Goal: Task Accomplishment & Management: Manage account settings

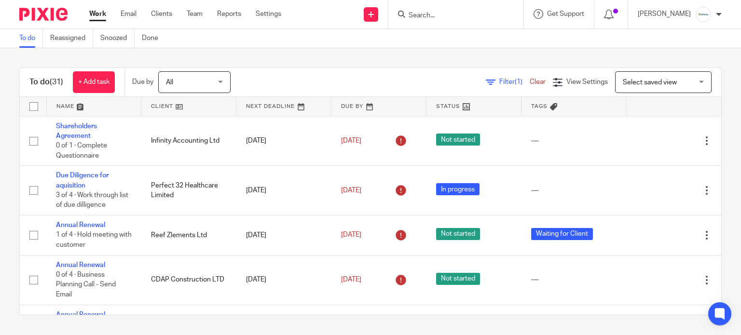
click at [449, 16] on input "Search" at bounding box center [450, 16] width 87 height 9
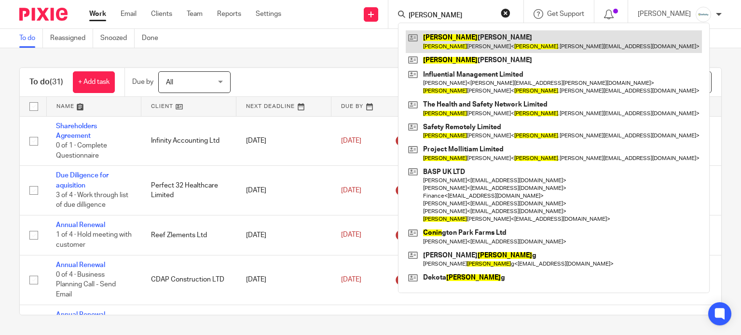
type input "colin"
click at [472, 38] on link at bounding box center [554, 41] width 296 height 22
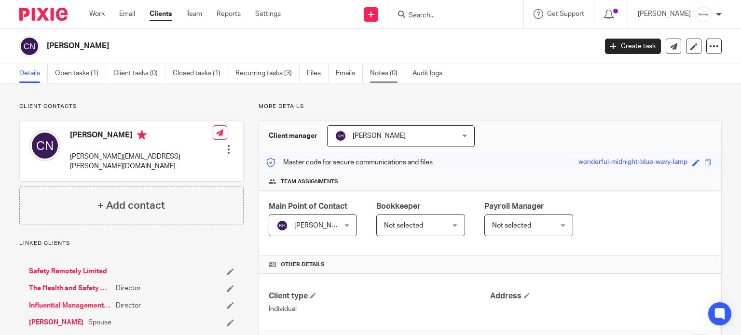
click at [389, 71] on link "Notes (0)" at bounding box center [387, 73] width 35 height 19
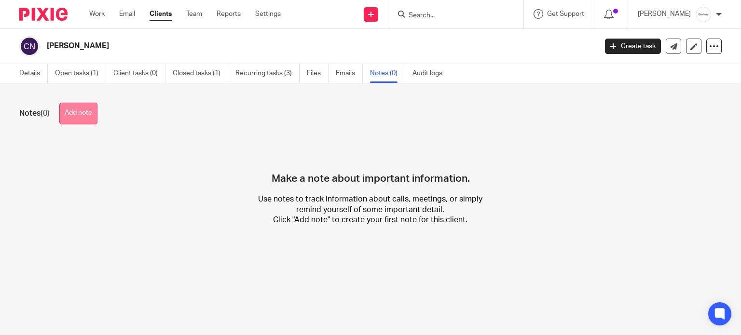
click at [86, 107] on button "Add note" at bounding box center [78, 114] width 38 height 22
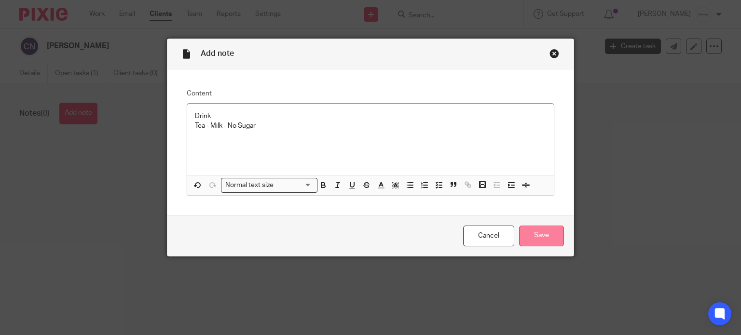
click at [529, 235] on input "Save" at bounding box center [541, 236] width 45 height 21
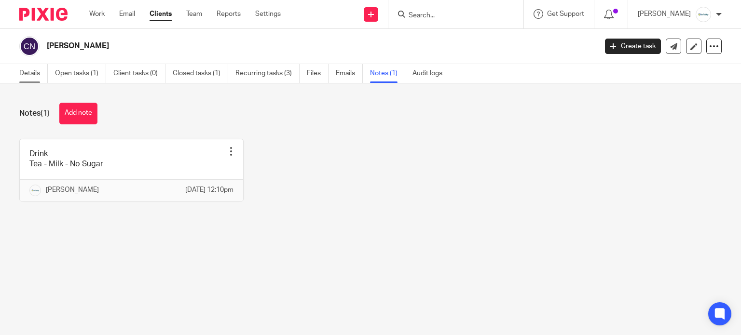
click at [33, 74] on link "Details" at bounding box center [33, 73] width 28 height 19
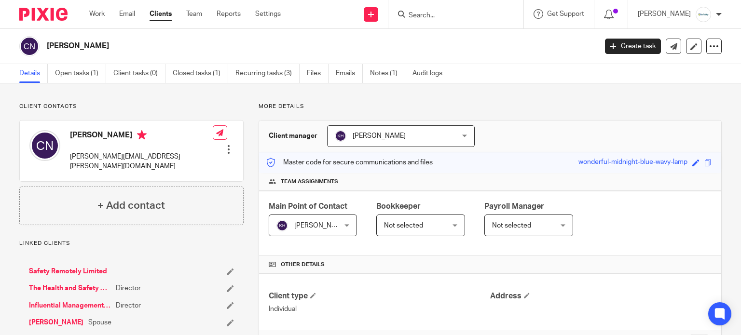
click at [442, 19] on input "Search" at bounding box center [450, 16] width 87 height 9
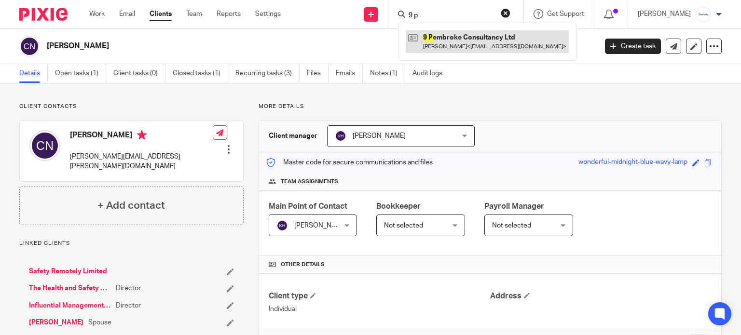
type input "9 p"
click at [458, 42] on link at bounding box center [487, 41] width 163 height 22
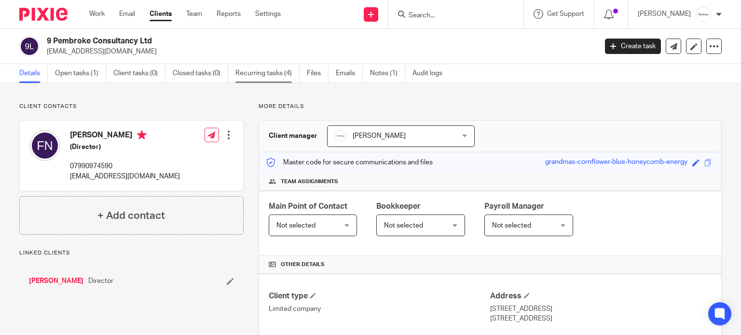
click at [251, 75] on link "Recurring tasks (4)" at bounding box center [267, 73] width 64 height 19
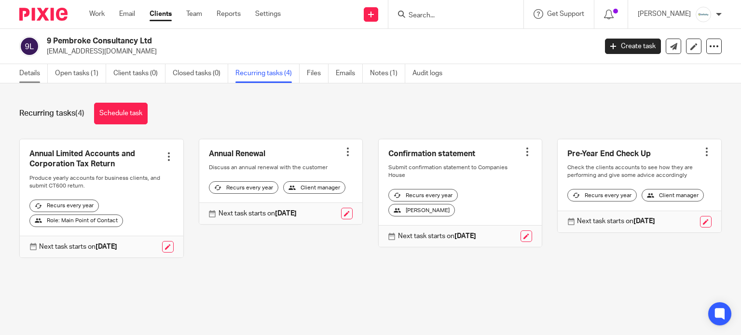
click at [26, 81] on link "Details" at bounding box center [33, 73] width 28 height 19
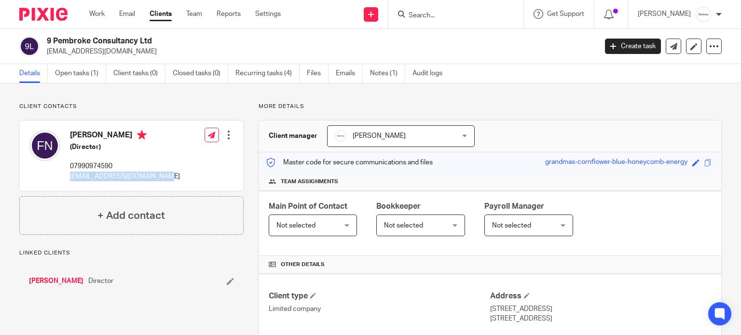
drag, startPoint x: 143, startPoint y: 176, endPoint x: 68, endPoint y: 179, distance: 75.8
click at [68, 179] on div "Fionnuala Nolan (Director) 07990974590 fionnualanolan@outlook.com Edit contact …" at bounding box center [131, 156] width 223 height 70
copy p "fionnualanolan@outlook.com"
click at [93, 17] on link "Work" at bounding box center [96, 14] width 15 height 10
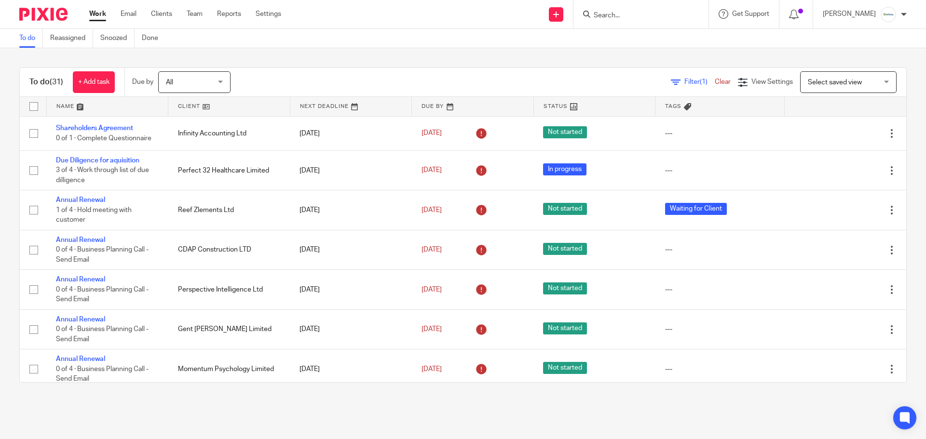
click at [655, 16] on input "Search" at bounding box center [636, 16] width 87 height 9
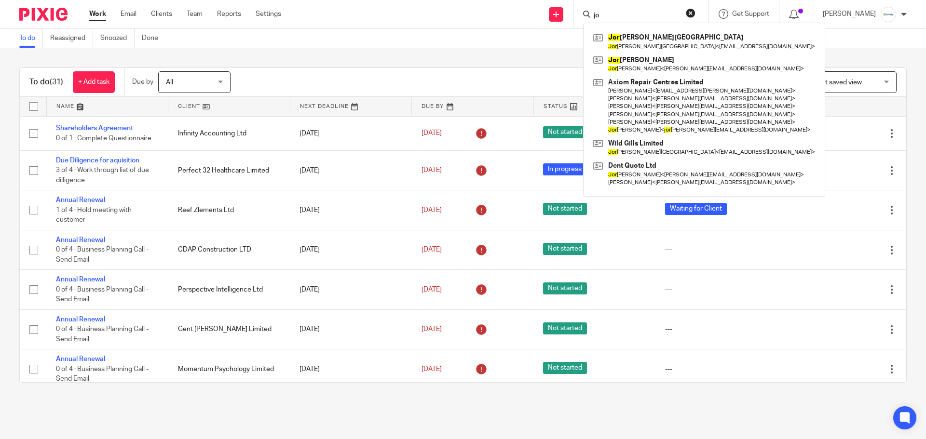
type input "j"
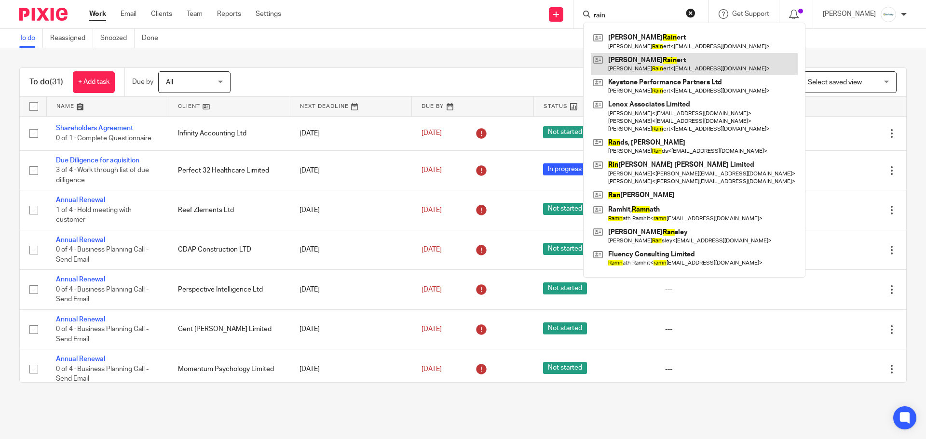
type input "rain"
click at [669, 62] on link at bounding box center [694, 64] width 207 height 22
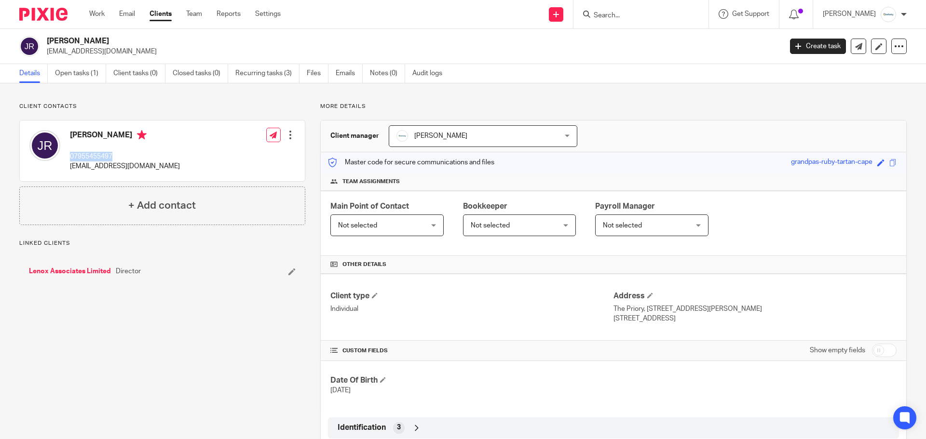
drag, startPoint x: 119, startPoint y: 156, endPoint x: 70, endPoint y: 157, distance: 48.7
click at [70, 157] on p "07955455497" at bounding box center [125, 157] width 110 height 10
copy p "07955455497"
drag, startPoint x: 639, startPoint y: 309, endPoint x: 608, endPoint y: 311, distance: 31.4
click at [613, 311] on p "The Priory, 16 Middle Street, Elton" at bounding box center [754, 309] width 283 height 10
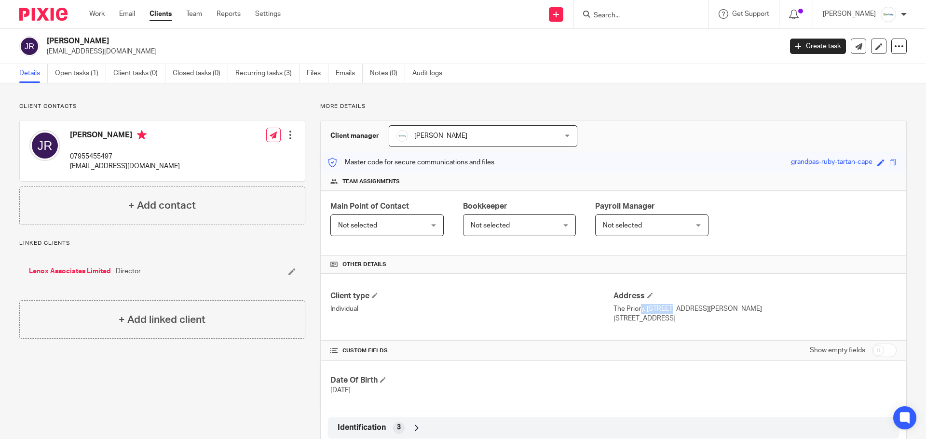
copy p "The Priory"
drag, startPoint x: 693, startPoint y: 311, endPoint x: 644, endPoint y: 312, distance: 49.2
click at [644, 312] on p "The Priory, 16 Middle Street, Elton" at bounding box center [754, 309] width 283 height 10
copy p "16 Middle Street"
click at [711, 308] on p "The Priory, 16 Middle Street, Elton" at bounding box center [754, 309] width 283 height 10
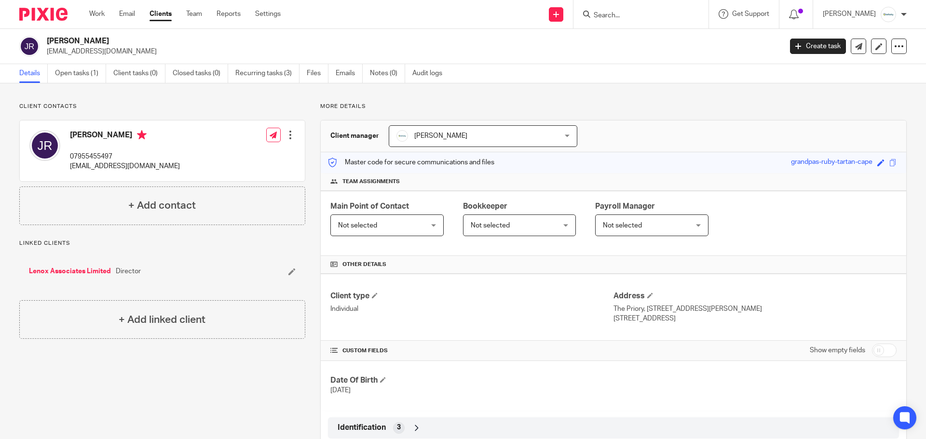
click at [711, 308] on p "The Priory, 16 Middle Street, Elton" at bounding box center [754, 309] width 283 height 10
click at [704, 308] on p "The Priory, 16 Middle Street, Elton" at bounding box center [754, 309] width 283 height 10
copy p "Elton"
click at [632, 320] on p "Peterborough, PE8 6RA" at bounding box center [754, 319] width 283 height 10
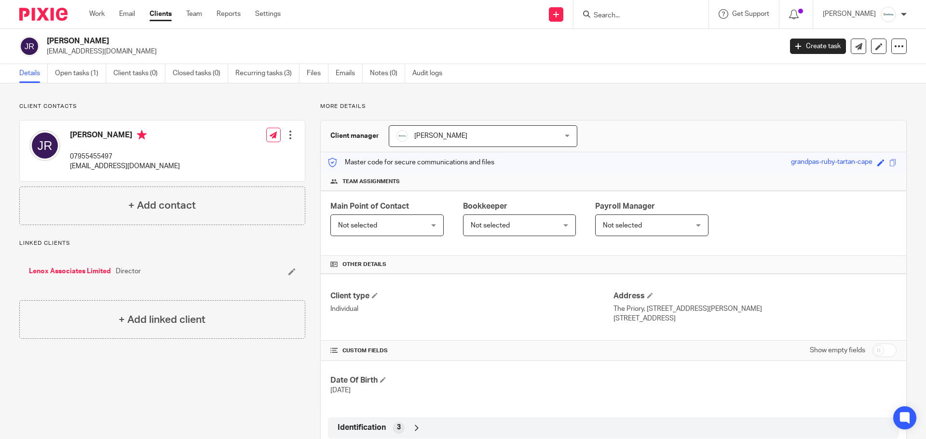
click at [632, 320] on p "Peterborough, PE8 6RA" at bounding box center [754, 319] width 283 height 10
copy p "Peterborough"
drag, startPoint x: 684, startPoint y: 320, endPoint x: 655, endPoint y: 321, distance: 28.9
click at [655, 321] on p "Peterborough, PE8 6RA" at bounding box center [754, 319] width 283 height 10
copy p "PE8 6RA"
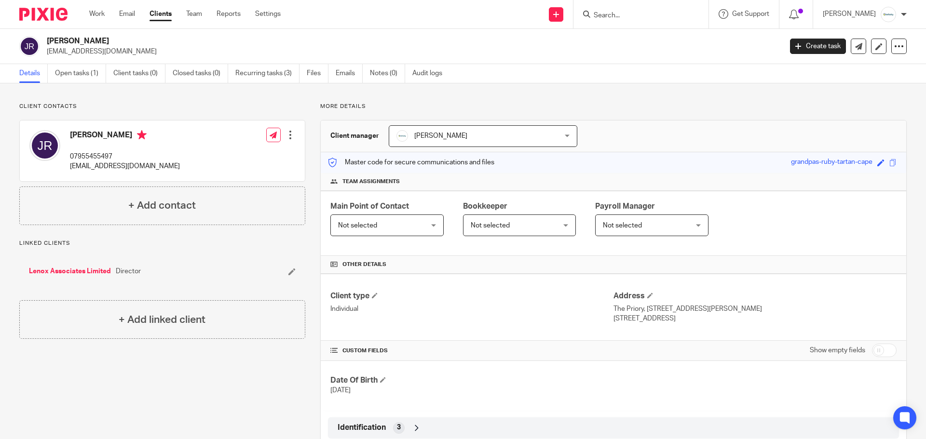
click at [643, 16] on input "Search" at bounding box center [636, 16] width 87 height 9
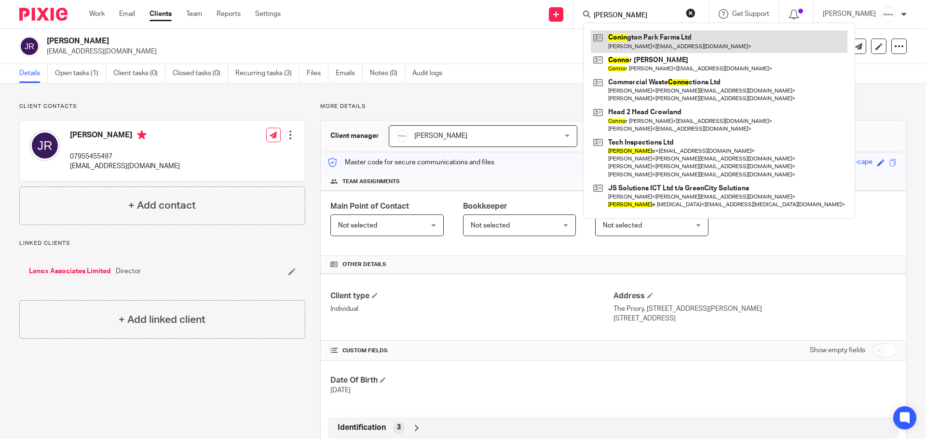
type input "conni"
click at [662, 36] on link at bounding box center [719, 41] width 257 height 22
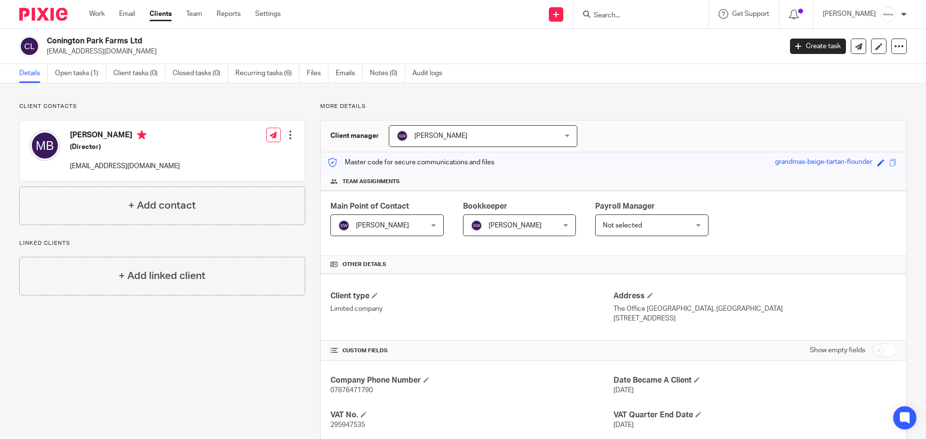
click at [625, 12] on input "Search" at bounding box center [636, 16] width 87 height 9
type input "a"
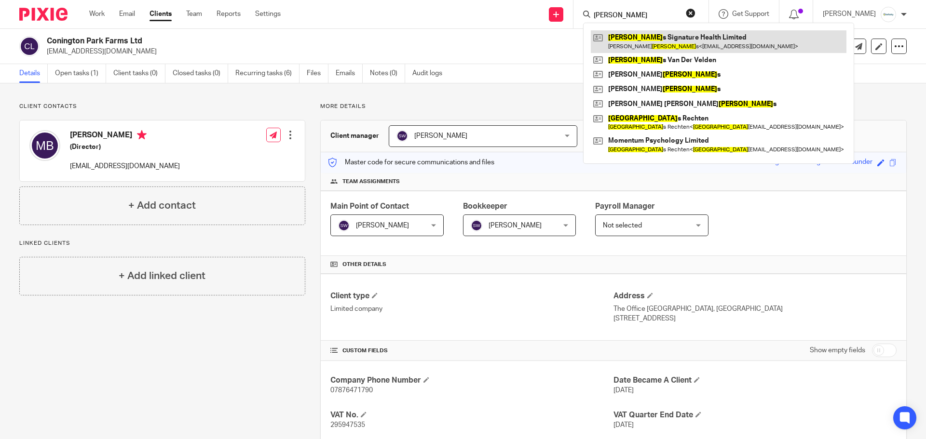
type input "[PERSON_NAME]"
click at [707, 44] on link at bounding box center [719, 41] width 256 height 22
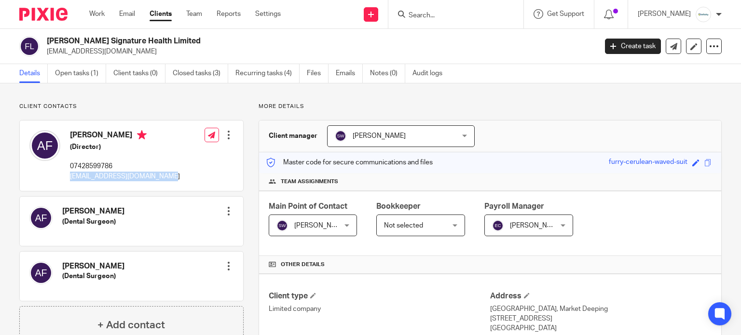
drag, startPoint x: 164, startPoint y: 177, endPoint x: 70, endPoint y: 181, distance: 94.1
click at [70, 181] on div "[PERSON_NAME] (Director) 07428599786 [EMAIL_ADDRESS][DOMAIN_NAME] Edit contact …" at bounding box center [131, 156] width 223 height 70
copy p "[EMAIL_ADDRESS][DOMAIN_NAME]"
click at [444, 17] on input "Search" at bounding box center [450, 16] width 87 height 9
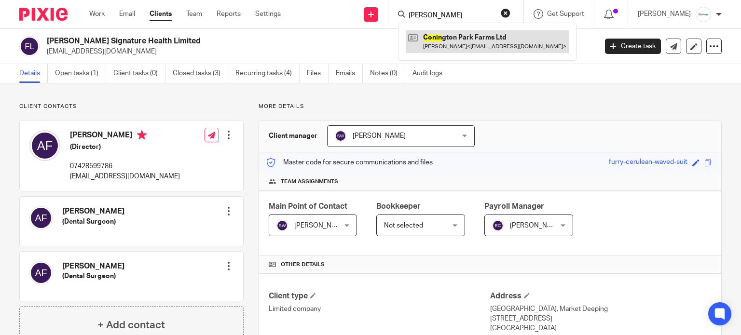
type input "[PERSON_NAME]"
click at [455, 38] on link at bounding box center [487, 41] width 163 height 22
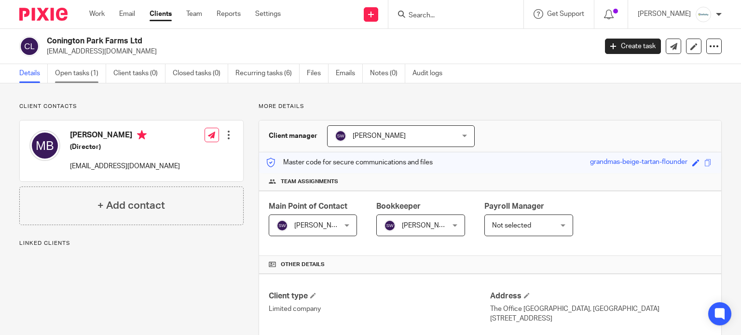
click at [83, 74] on link "Open tasks (1)" at bounding box center [80, 73] width 51 height 19
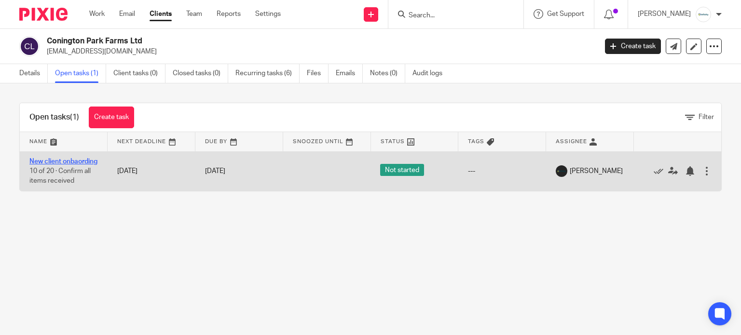
click at [45, 165] on link "New client onbaording" at bounding box center [63, 161] width 68 height 7
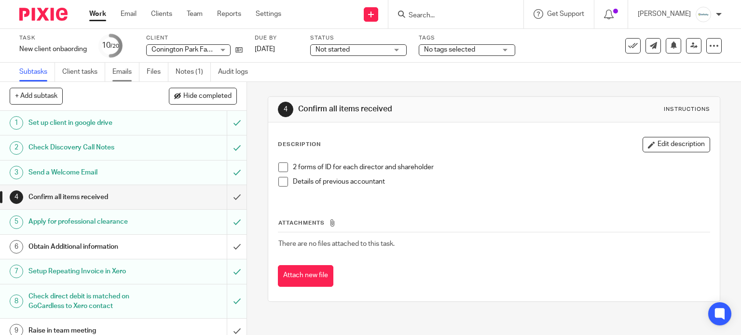
click at [122, 76] on link "Emails" at bounding box center [125, 72] width 27 height 19
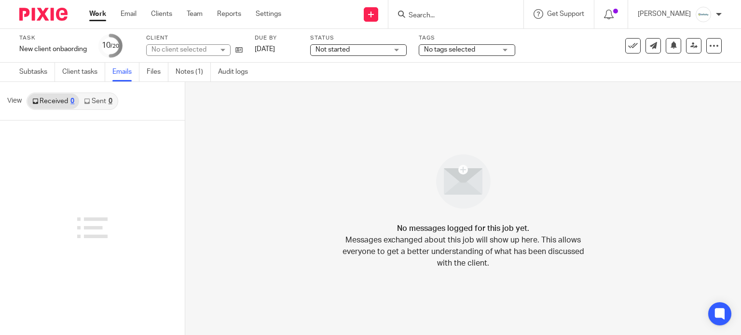
click at [95, 100] on link "Sent 0" at bounding box center [98, 101] width 38 height 15
click at [44, 70] on link "Subtasks" at bounding box center [37, 72] width 36 height 19
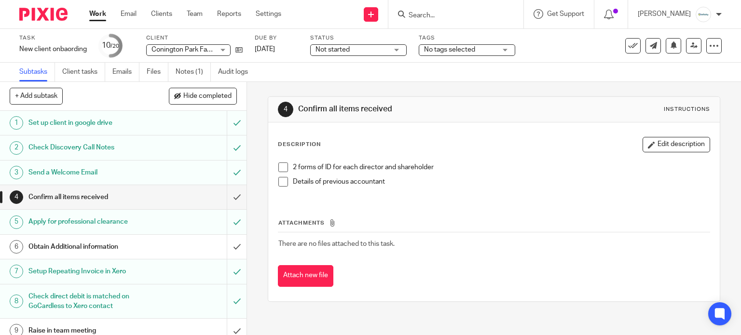
click at [122, 221] on h1 "Apply for professional clearance" at bounding box center [91, 222] width 126 height 14
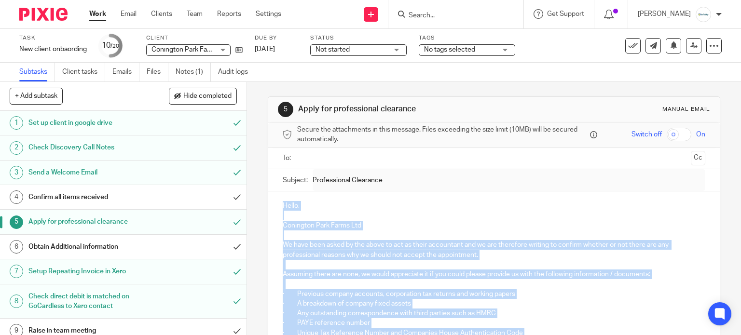
drag, startPoint x: 550, startPoint y: 313, endPoint x: 268, endPoint y: 206, distance: 301.1
copy div "Lorem, Ipsumdolo Sita Conse Adi El sedd eius tempo in utl etdol ma ali en admin…"
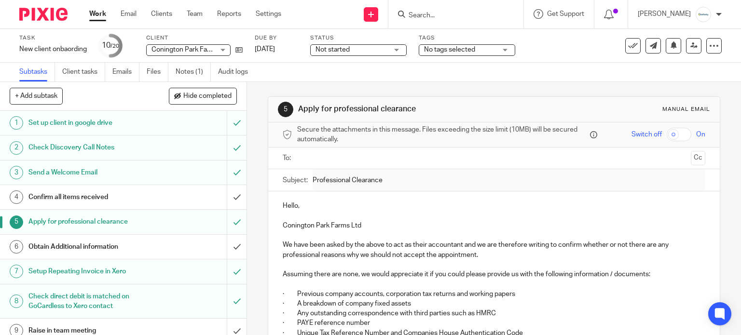
click at [487, 15] on input "Search" at bounding box center [450, 16] width 87 height 9
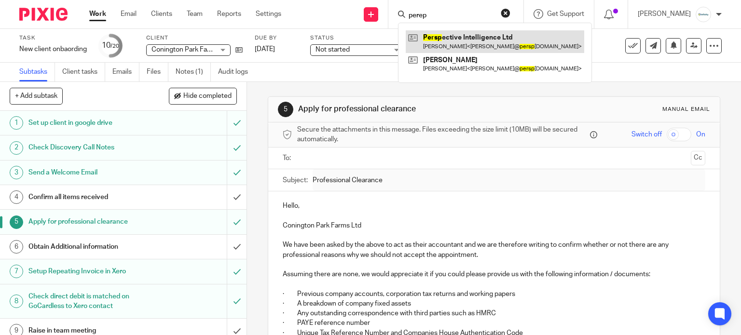
type input "perep"
click at [491, 35] on link at bounding box center [495, 41] width 178 height 22
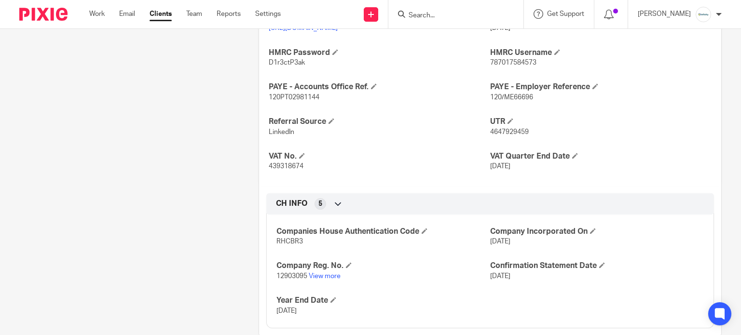
scroll to position [382, 0]
